Goal: Task Accomplishment & Management: Complete application form

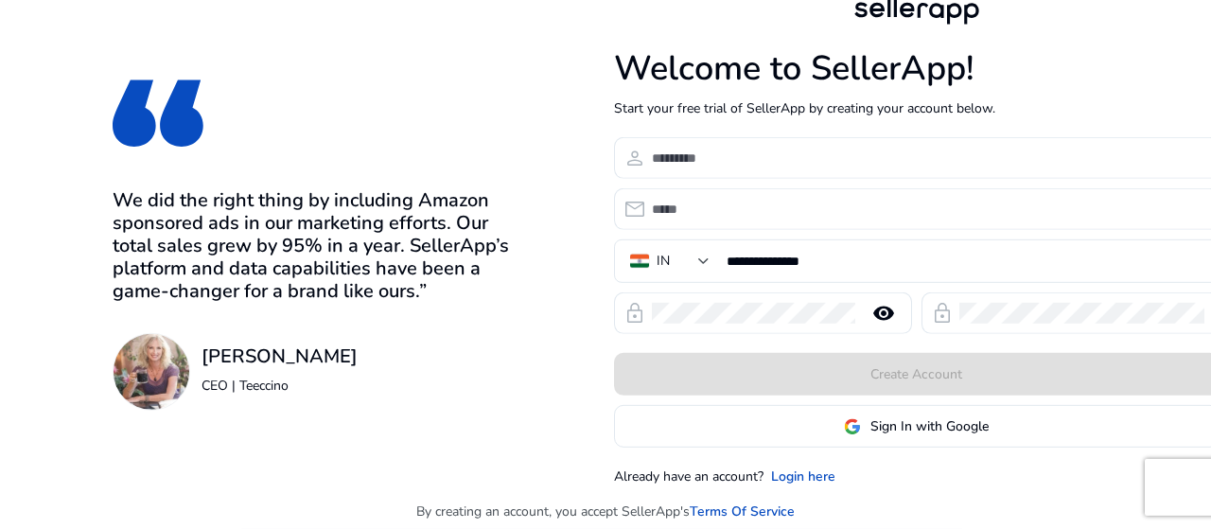
scroll to position [15, 0]
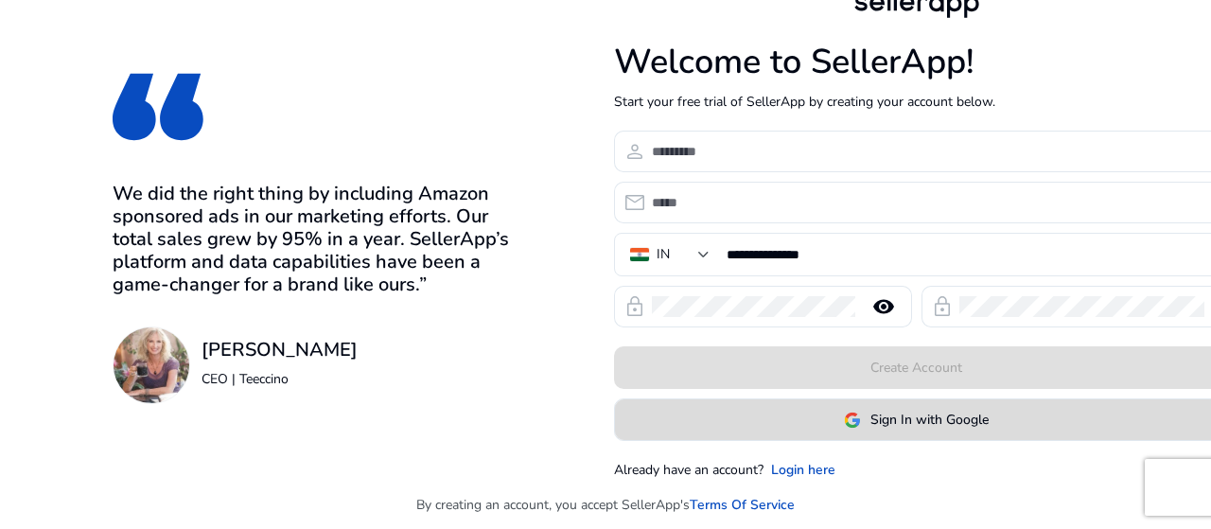
click at [885, 423] on span "Sign In with Google" at bounding box center [929, 420] width 118 height 20
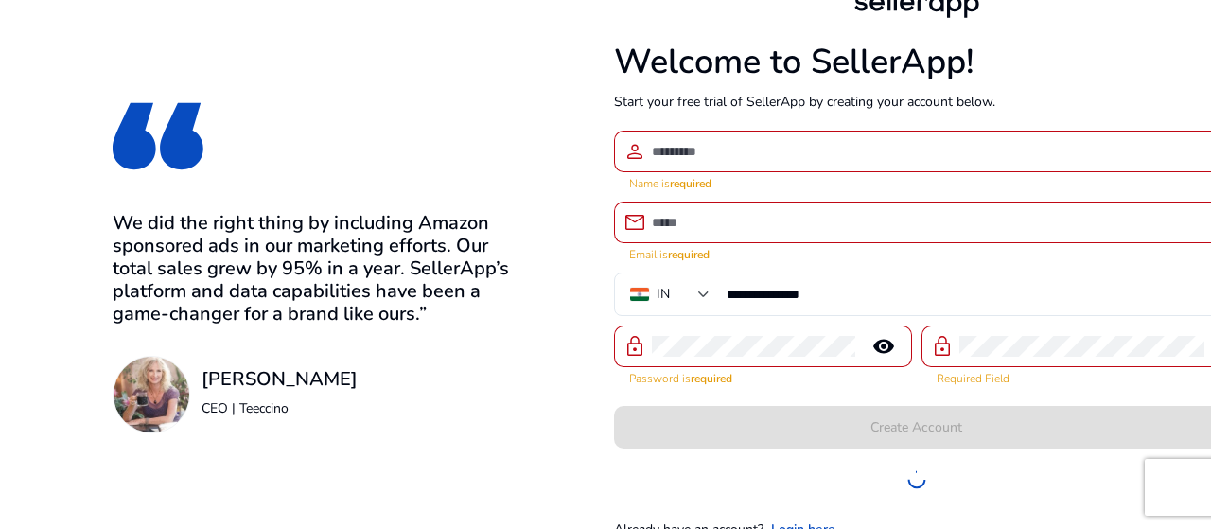
scroll to position [22, 0]
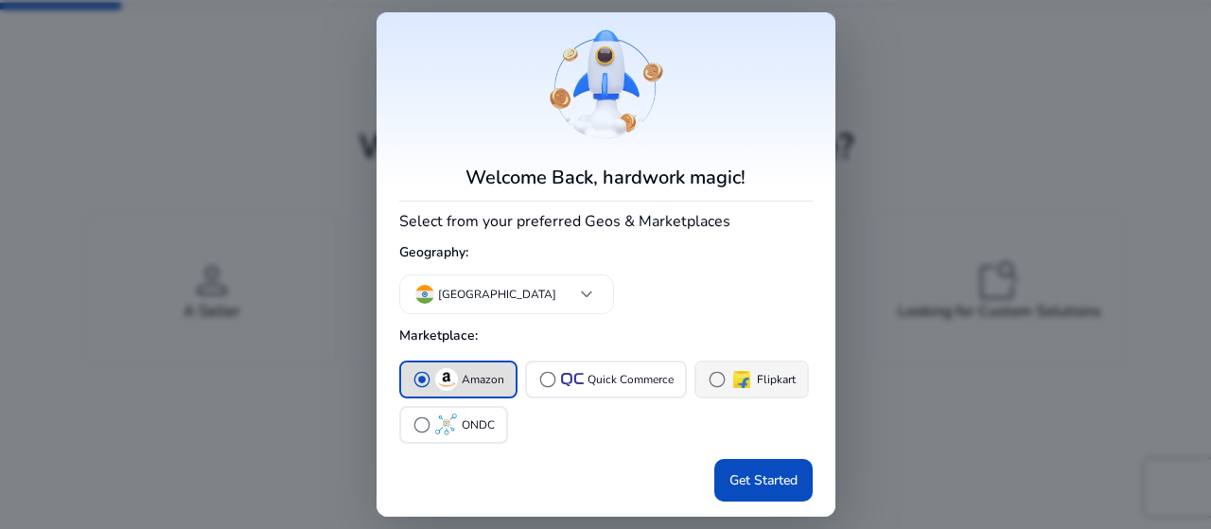
click at [707, 383] on span "radio_button_unchecked" at bounding box center [716, 379] width 19 height 19
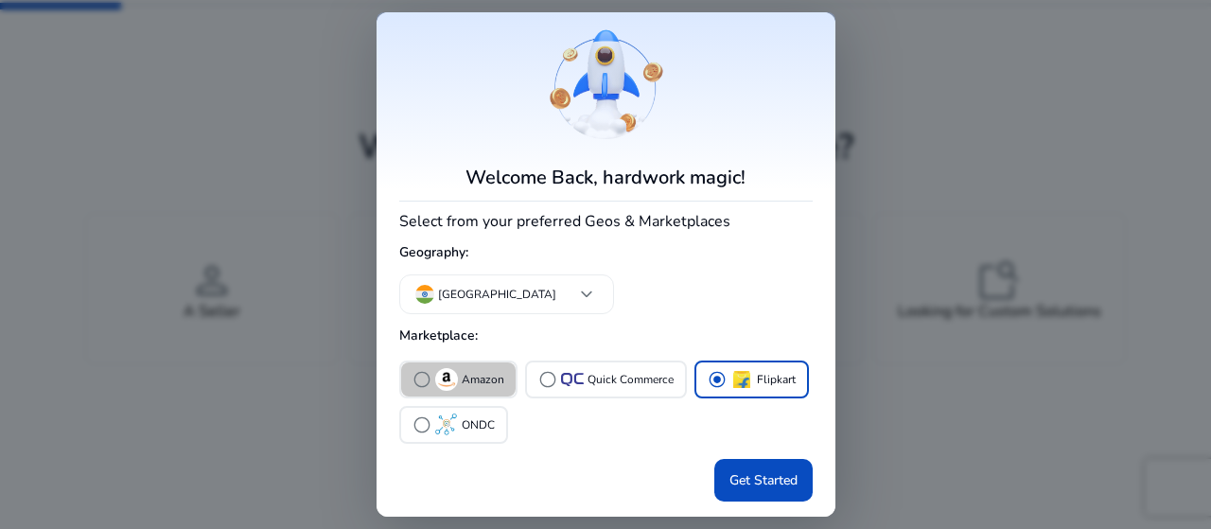
click at [433, 380] on div "radio_button_unchecked Amazon" at bounding box center [458, 379] width 92 height 23
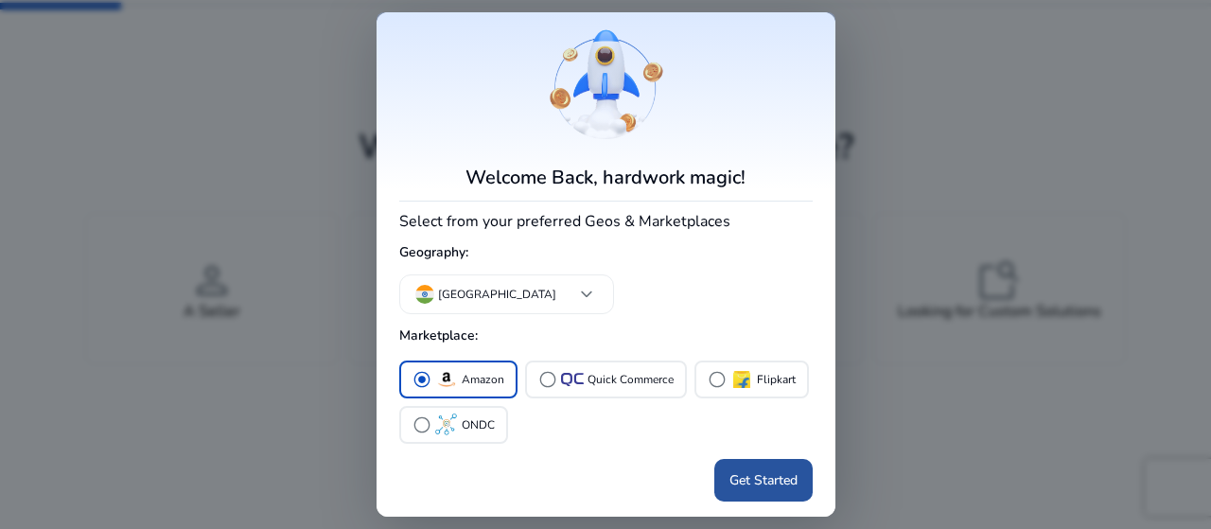
click at [732, 470] on span at bounding box center [763, 480] width 98 height 45
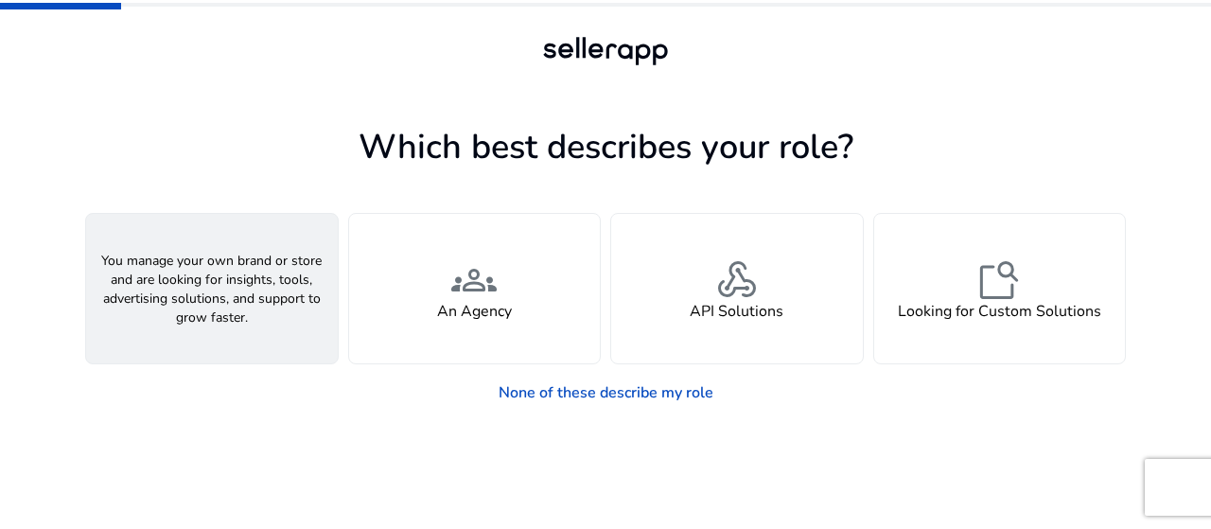
click at [220, 301] on span "person" at bounding box center [211, 279] width 45 height 45
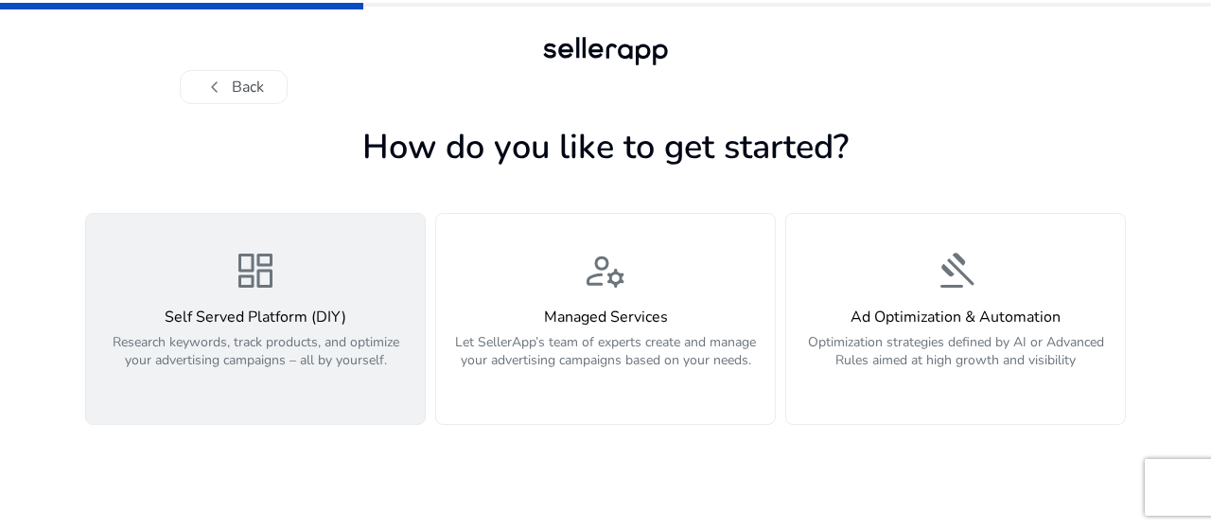
click at [262, 335] on p "Research keywords, track products, and optimize your advertising campaigns – al…" at bounding box center [255, 361] width 316 height 57
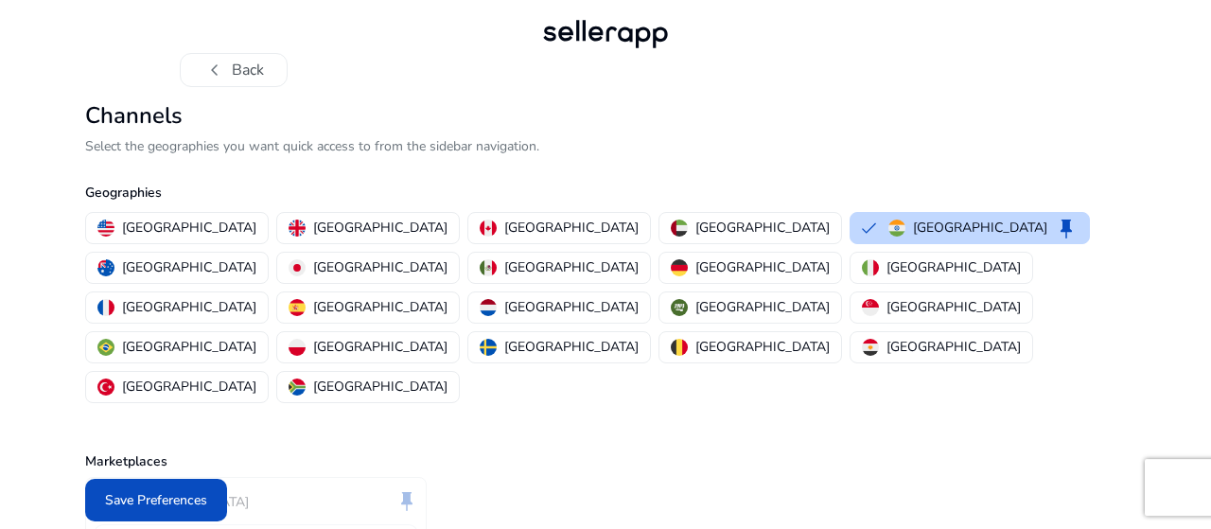
scroll to position [59, 0]
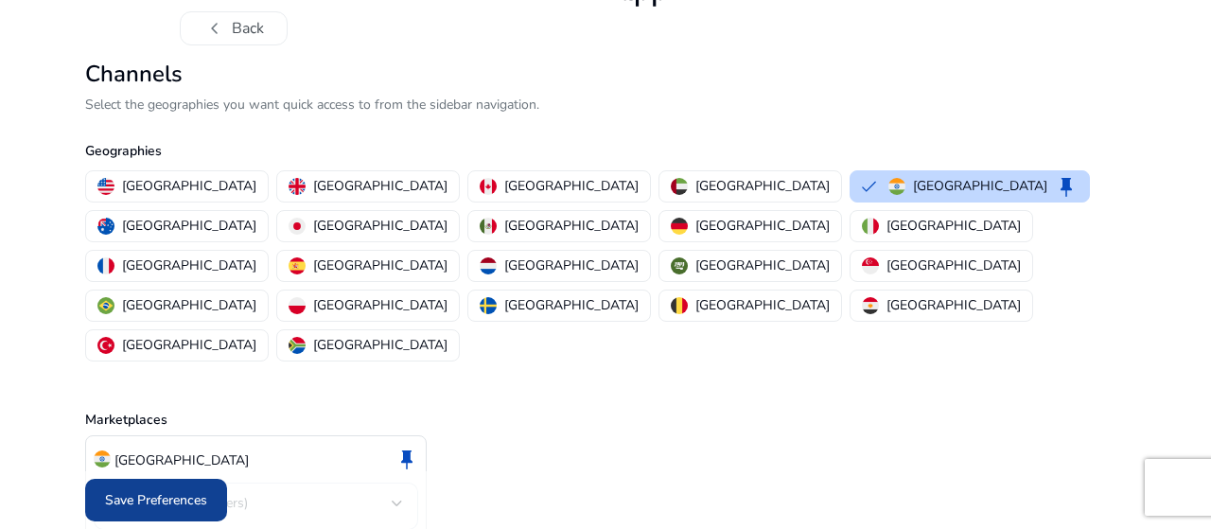
click at [186, 506] on span "Save Preferences" at bounding box center [156, 500] width 102 height 20
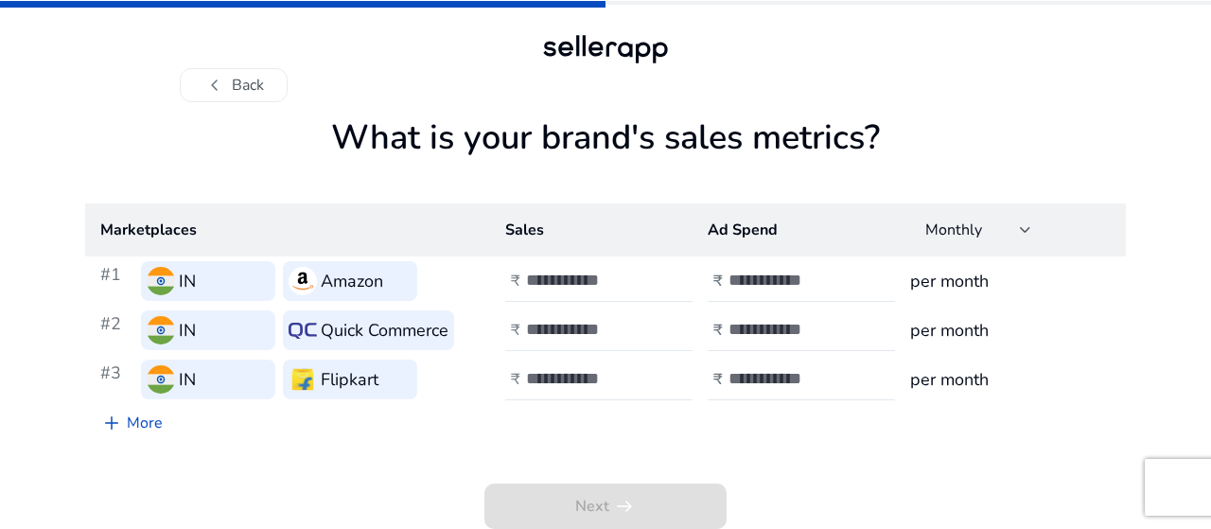
scroll to position [2, 0]
click at [563, 278] on input "number" at bounding box center [590, 280] width 128 height 21
click at [641, 277] on input "*" at bounding box center [590, 280] width 128 height 21
type input "*"
click at [652, 285] on input "*" at bounding box center [590, 280] width 128 height 21
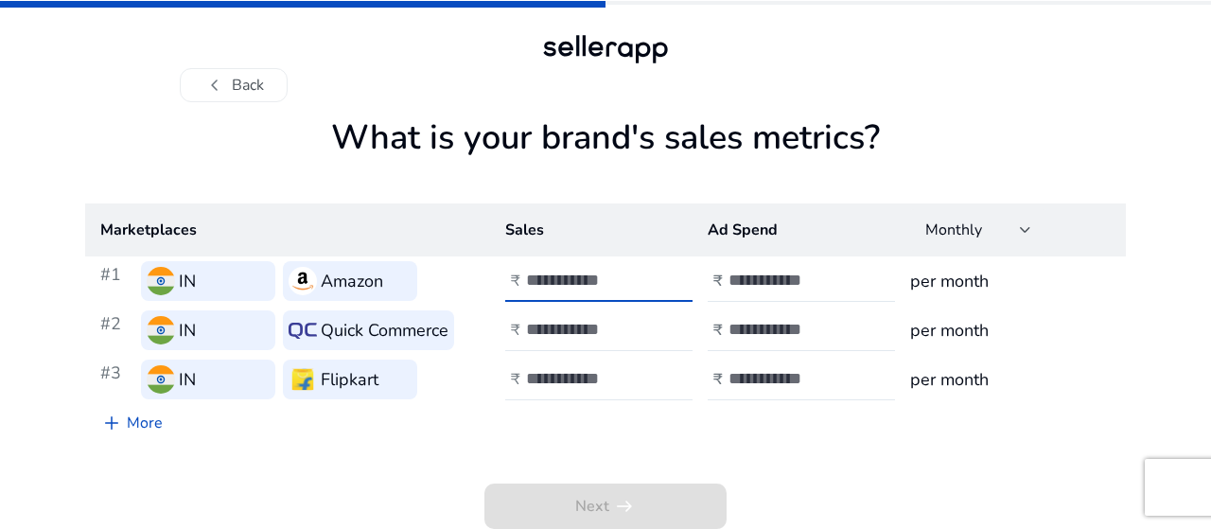
click at [607, 281] on input "*" at bounding box center [590, 280] width 128 height 21
type input "***"
click at [795, 279] on input "number" at bounding box center [792, 280] width 128 height 21
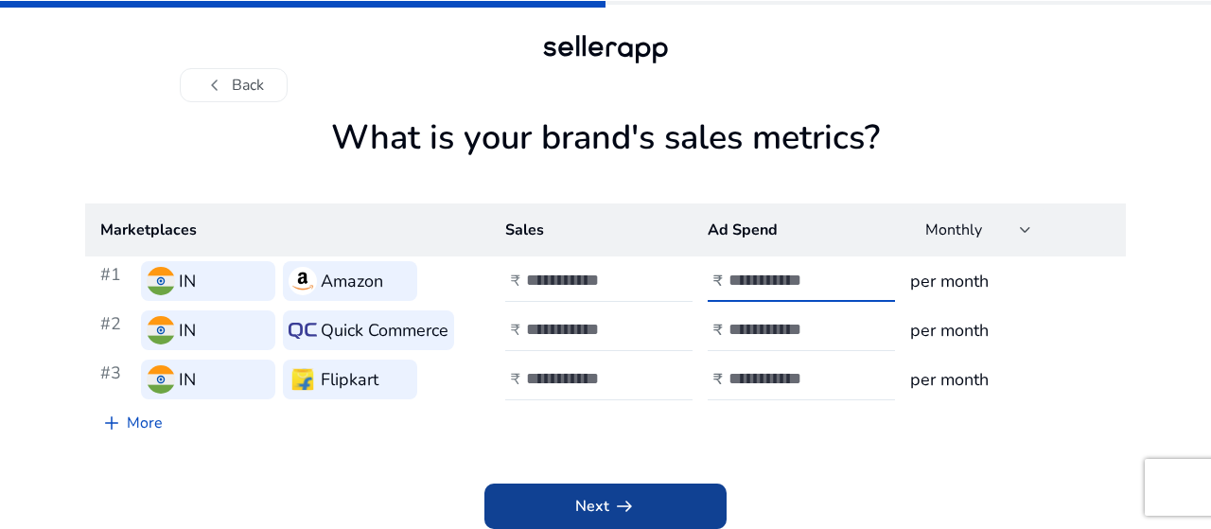
type input "**"
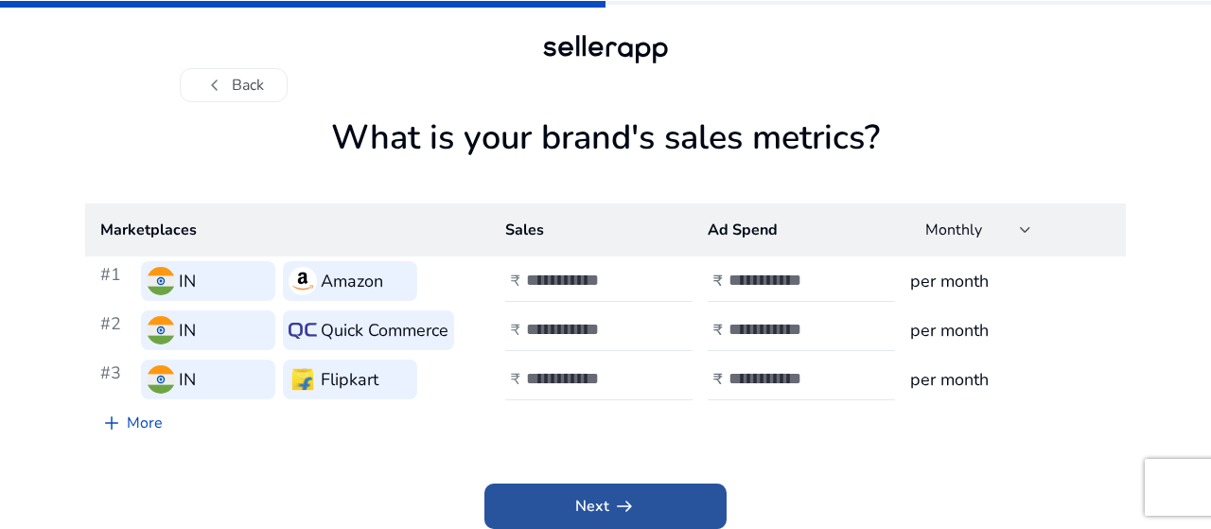
click at [632, 504] on span "arrow_right_alt" at bounding box center [624, 506] width 23 height 23
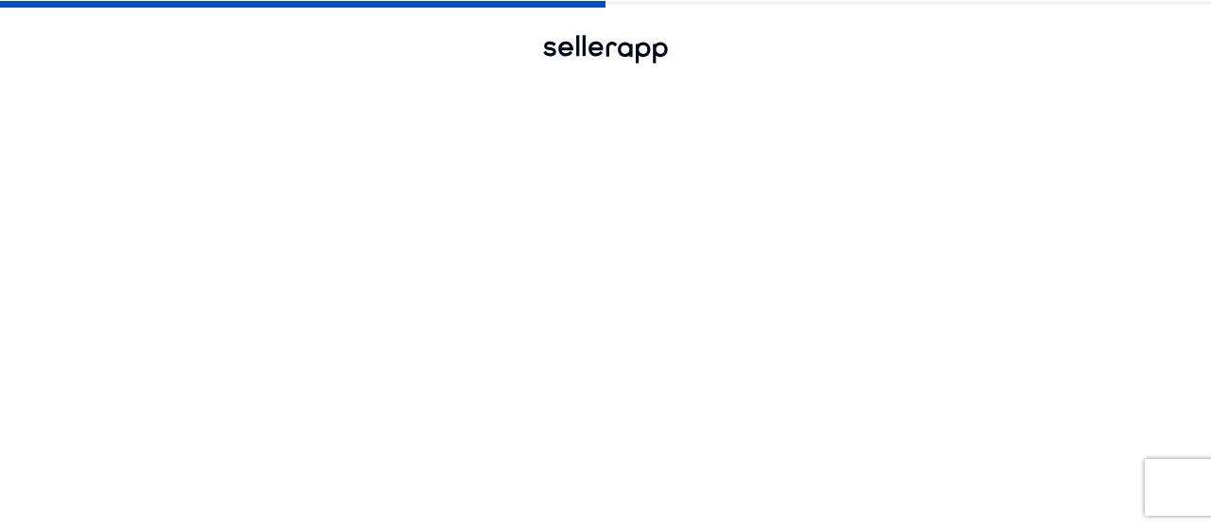
scroll to position [0, 0]
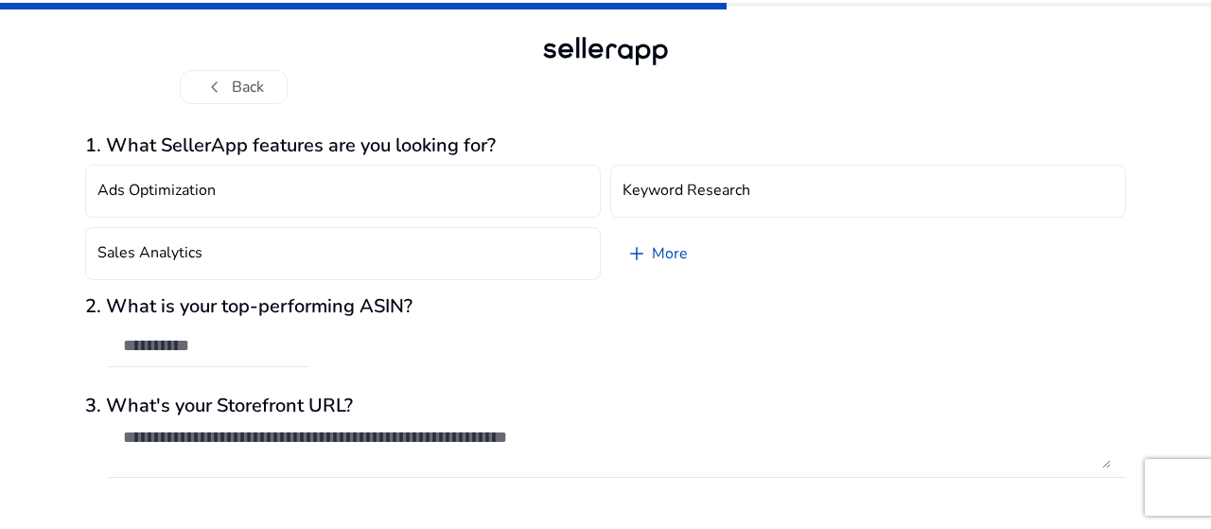
click at [411, 80] on div "chevron_left Back" at bounding box center [605, 87] width 851 height 34
